Goal: Find specific page/section: Find specific page/section

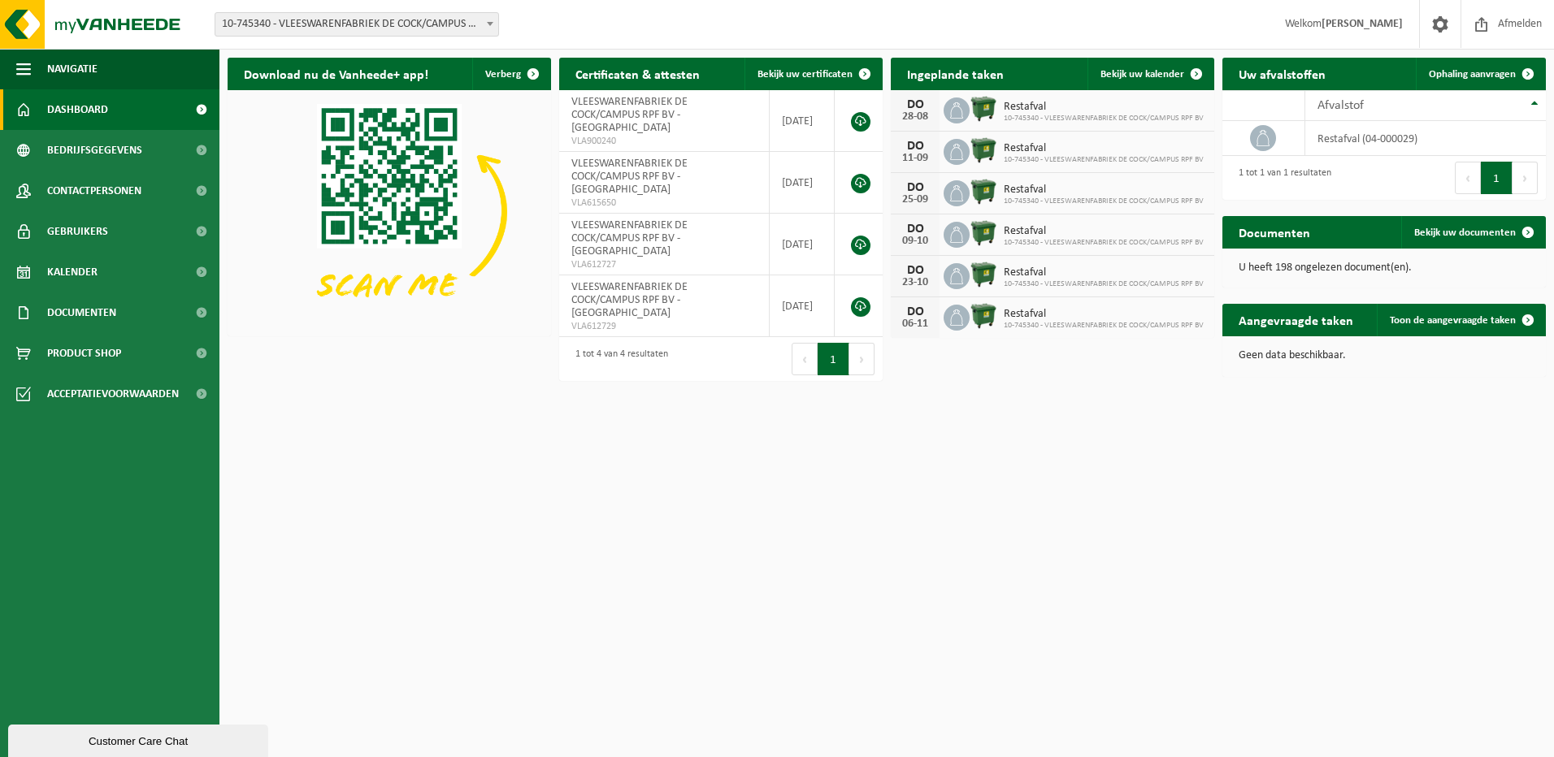
click at [864, 343] on button "Volgende" at bounding box center [861, 359] width 25 height 33
click at [1489, 231] on span "Bekijk uw documenten" at bounding box center [1465, 233] width 102 height 11
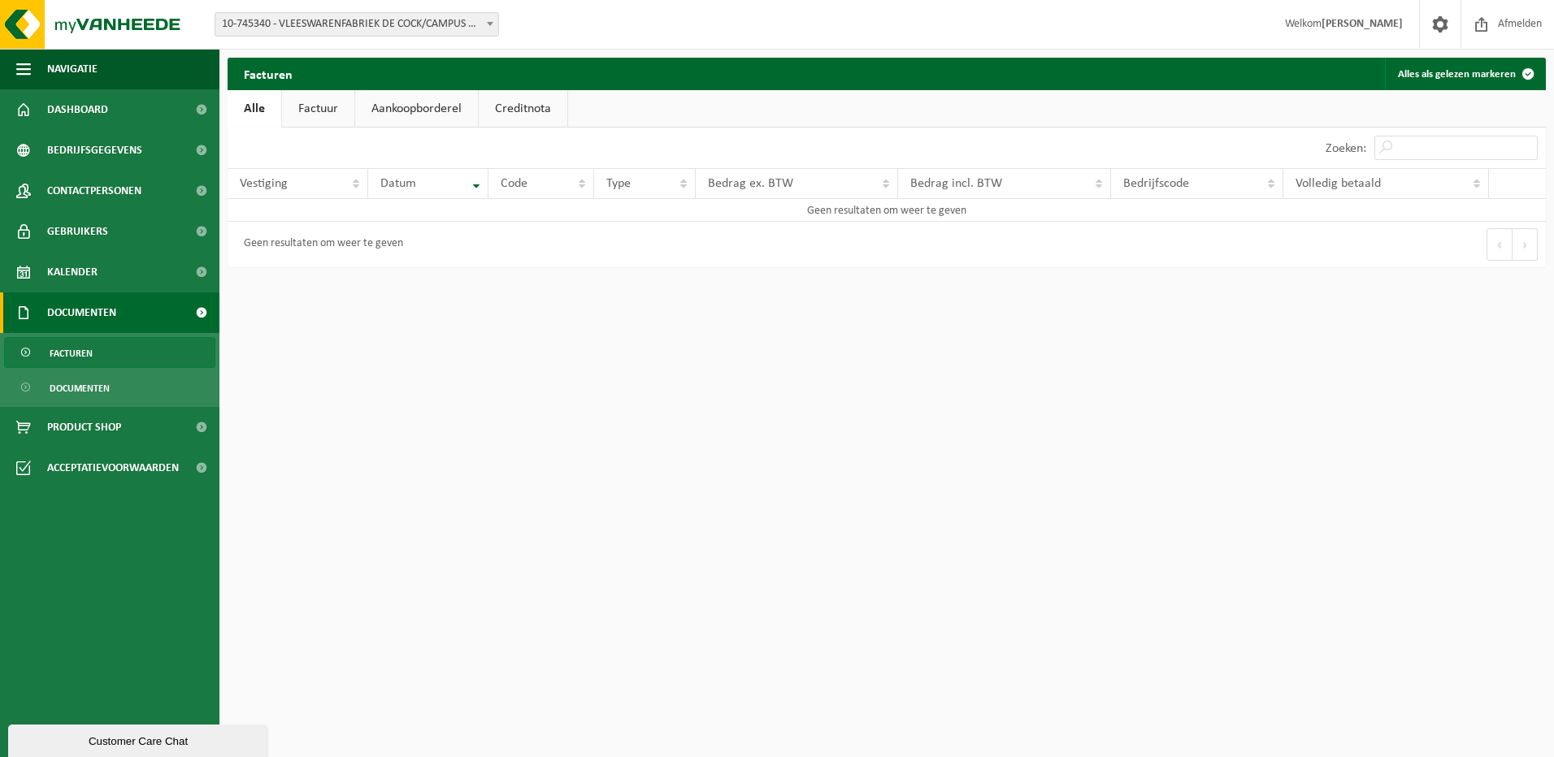
click at [323, 119] on link "Factuur" at bounding box center [318, 108] width 72 height 37
click at [418, 112] on link "Aankoopborderel" at bounding box center [418, 108] width 123 height 37
click at [510, 115] on link "Creditnota" at bounding box center [530, 108] width 89 height 37
click at [233, 102] on link "Alle" at bounding box center [254, 108] width 53 height 37
click at [85, 105] on span "Dashboard" at bounding box center [77, 109] width 61 height 41
